Goal: Navigation & Orientation: Find specific page/section

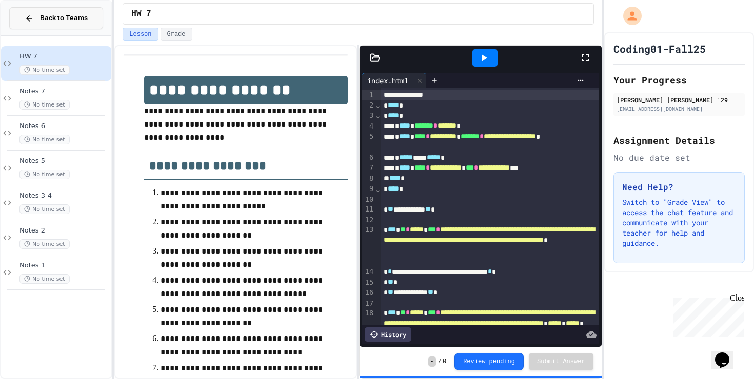
click at [35, 15] on div "Back to Teams" at bounding box center [56, 18] width 63 height 11
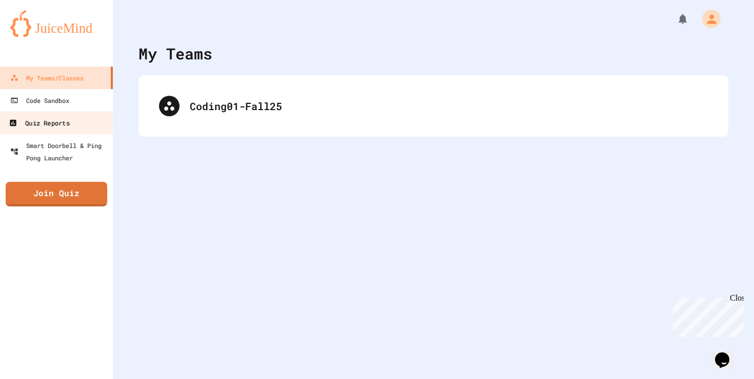
click at [95, 127] on link "Quiz Reports" at bounding box center [56, 122] width 116 height 23
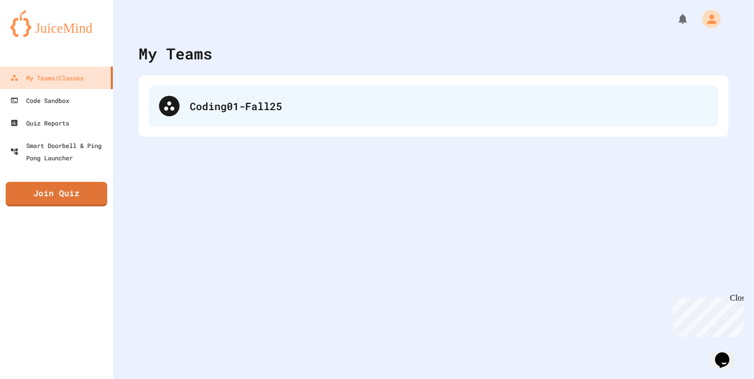
click at [295, 118] on div "Coding01-Fall25" at bounding box center [433, 106] width 569 height 41
